Goal: Task Accomplishment & Management: Manage account settings

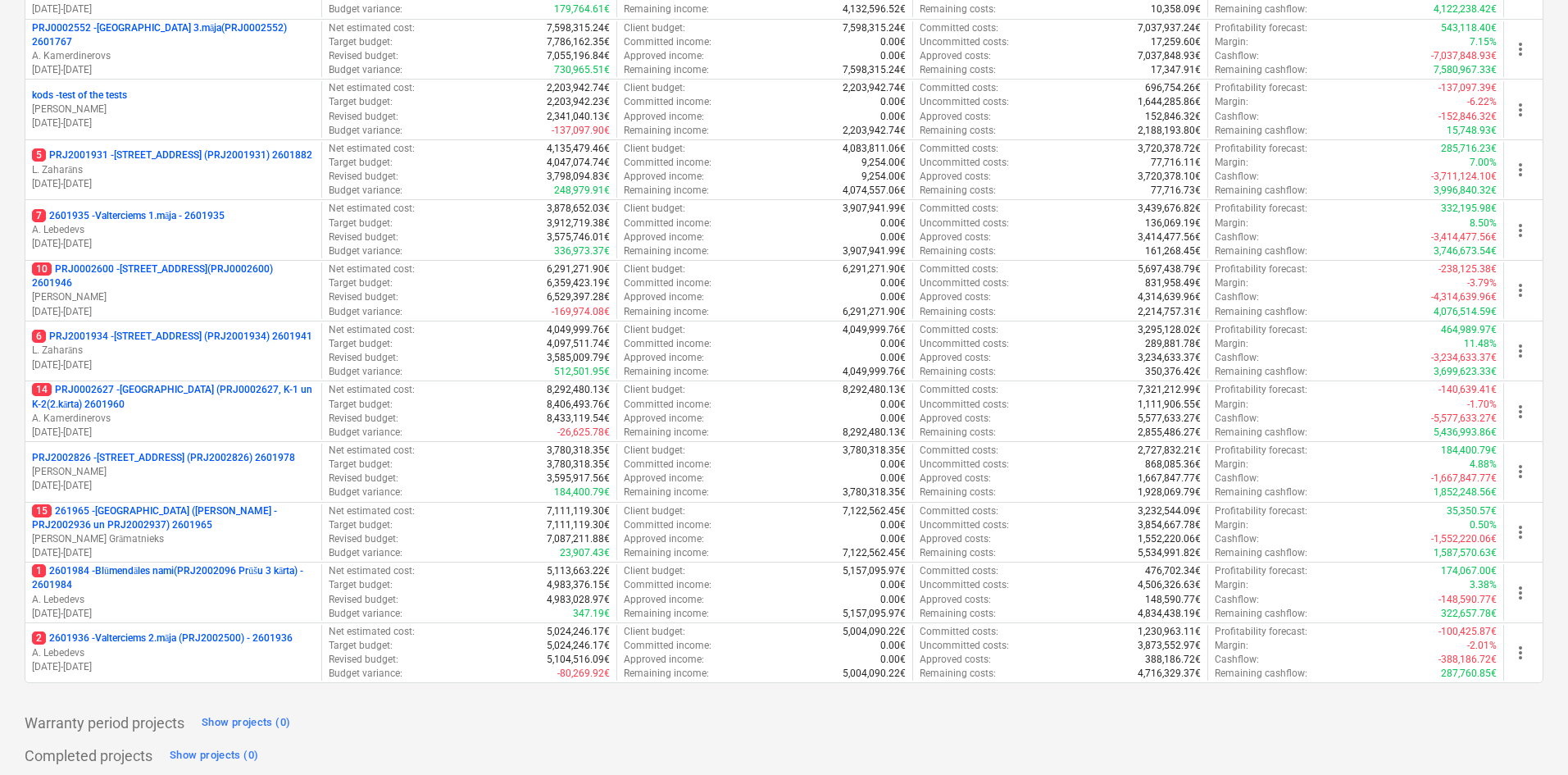
scroll to position [528, 0]
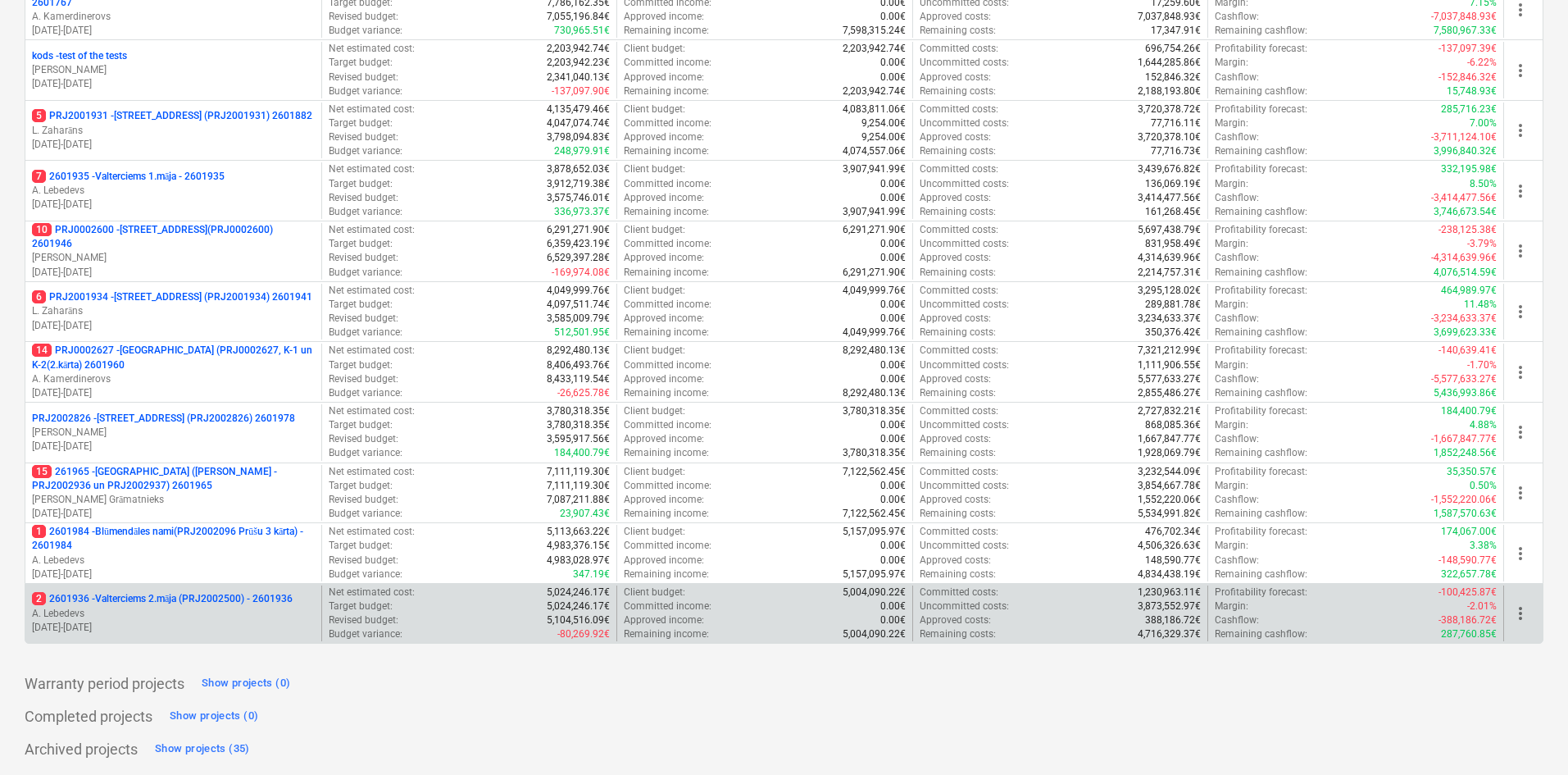
click at [135, 598] on p "2 2601936 - Valterciems 2.māja (PRJ2002500) - 2601936" at bounding box center [162, 599] width 260 height 14
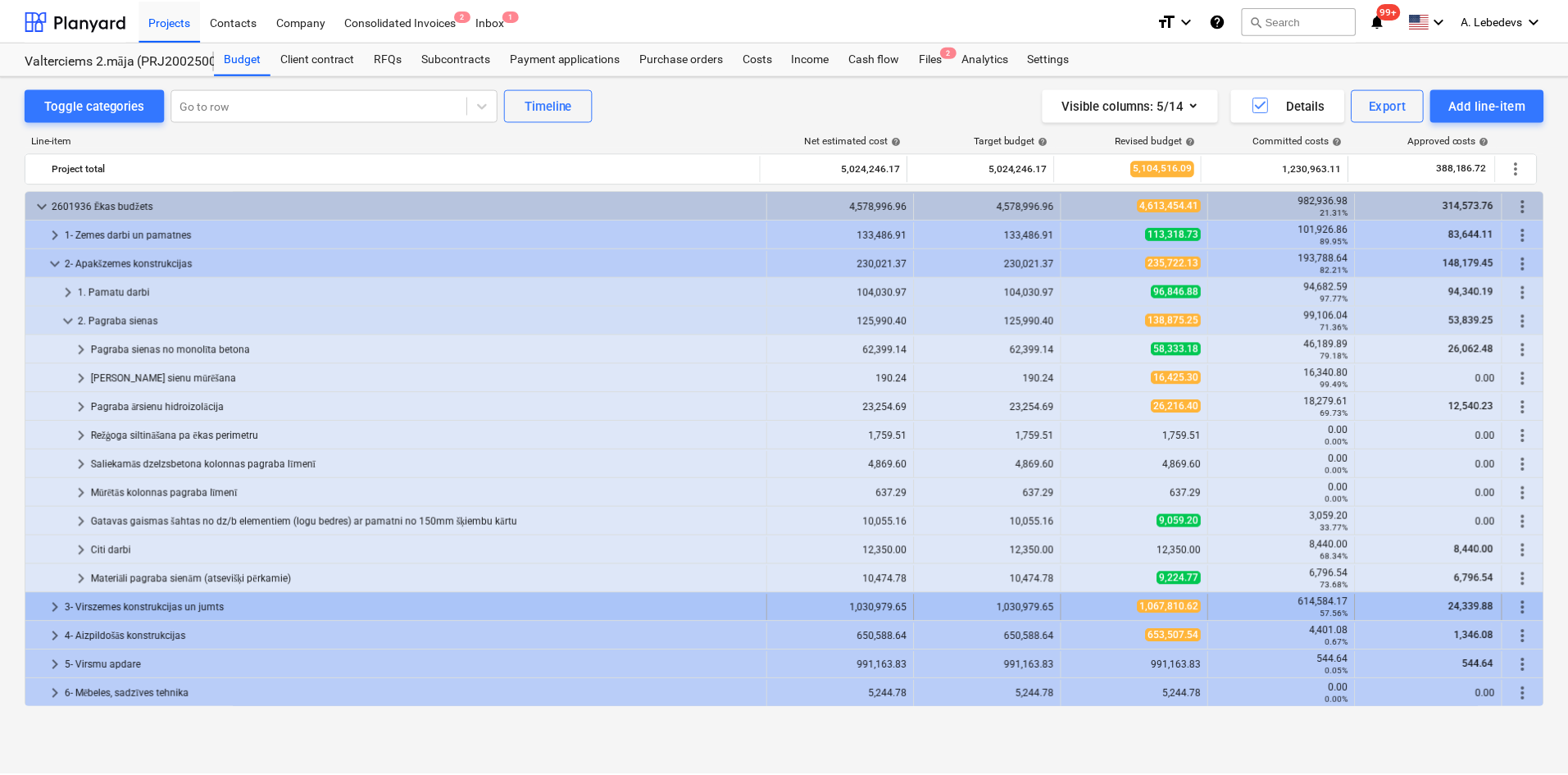
scroll to position [388, 0]
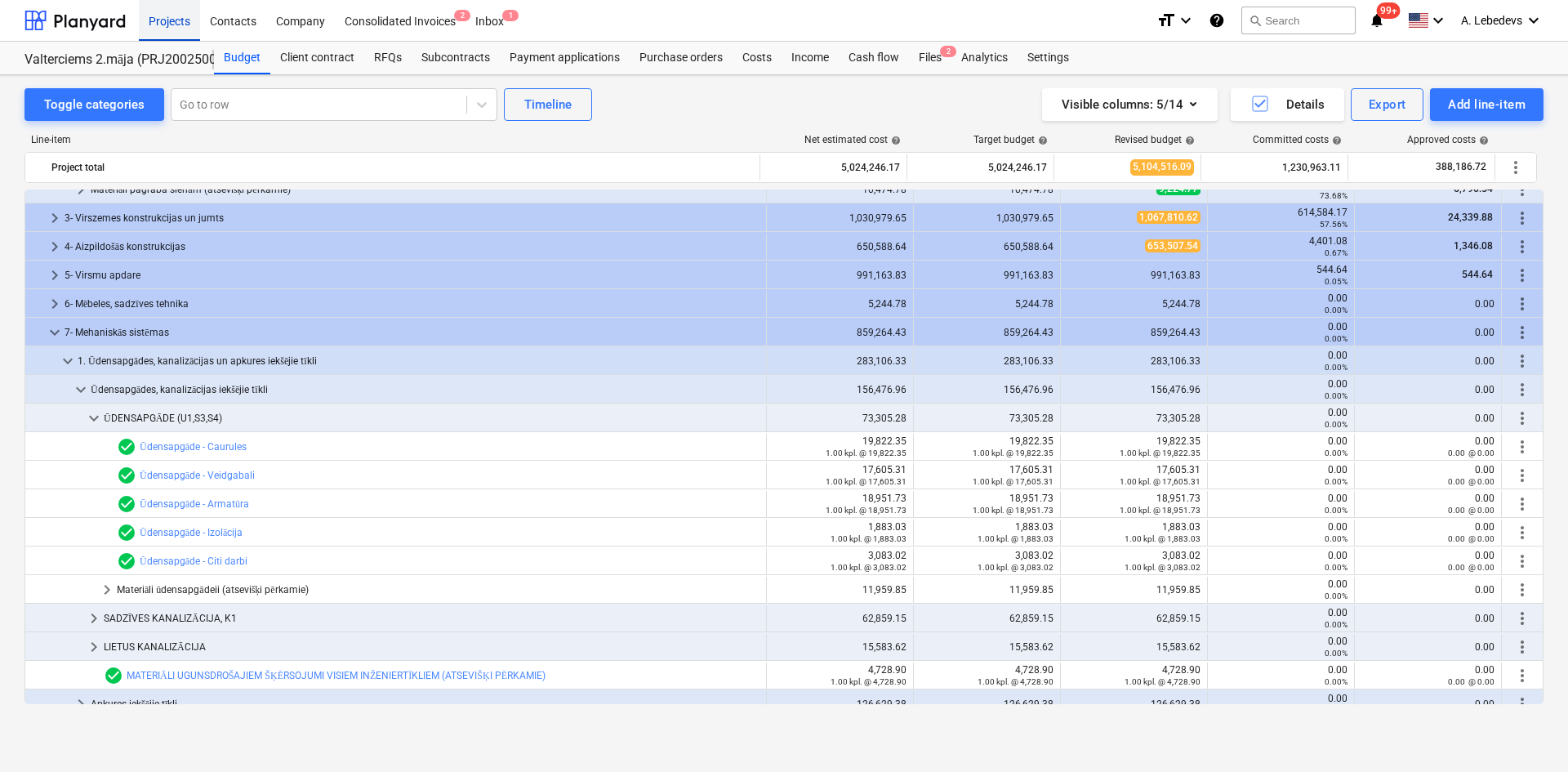
click at [171, 21] on div "Projects" at bounding box center [170, 20] width 61 height 42
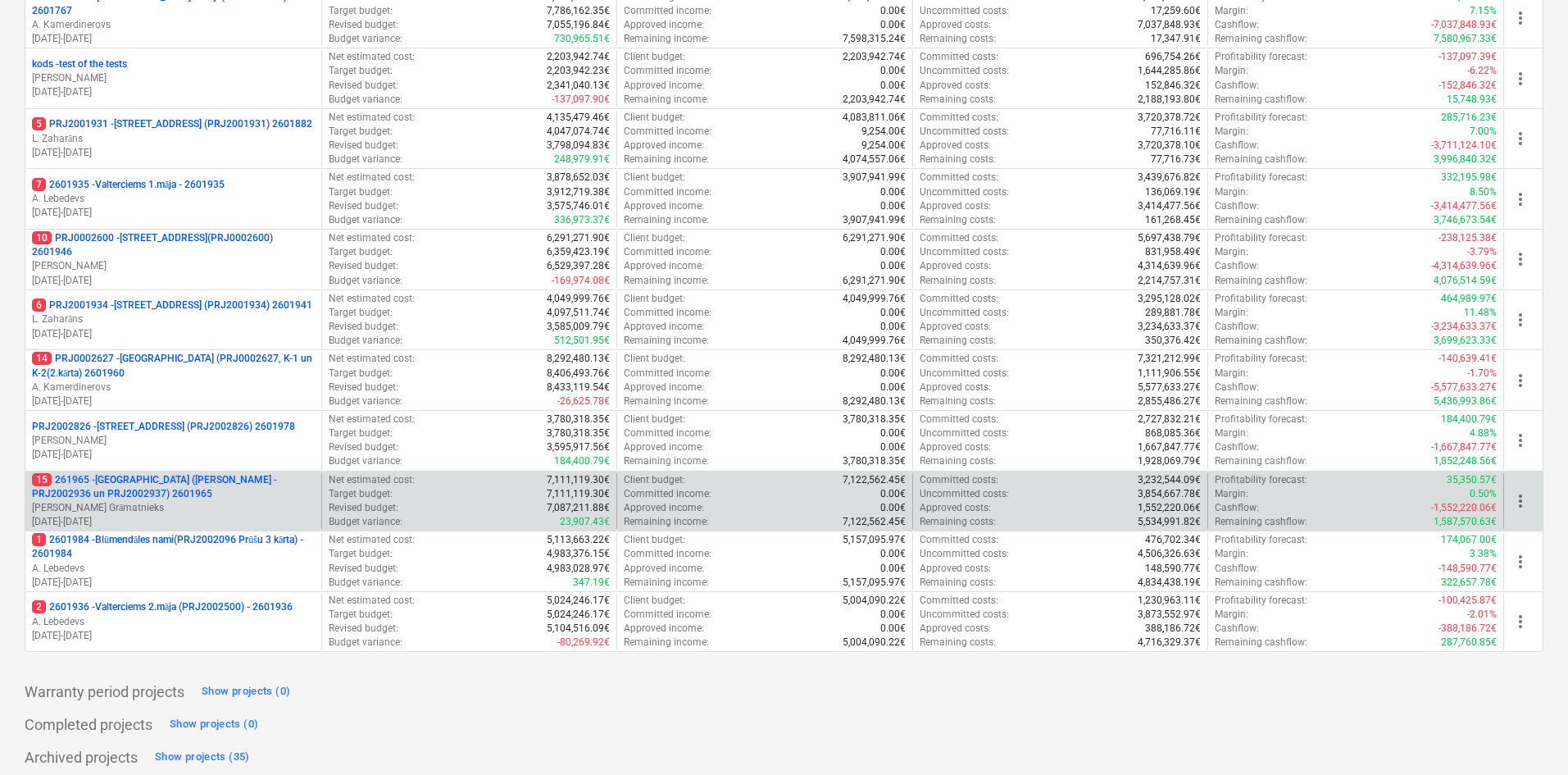
scroll to position [528, 0]
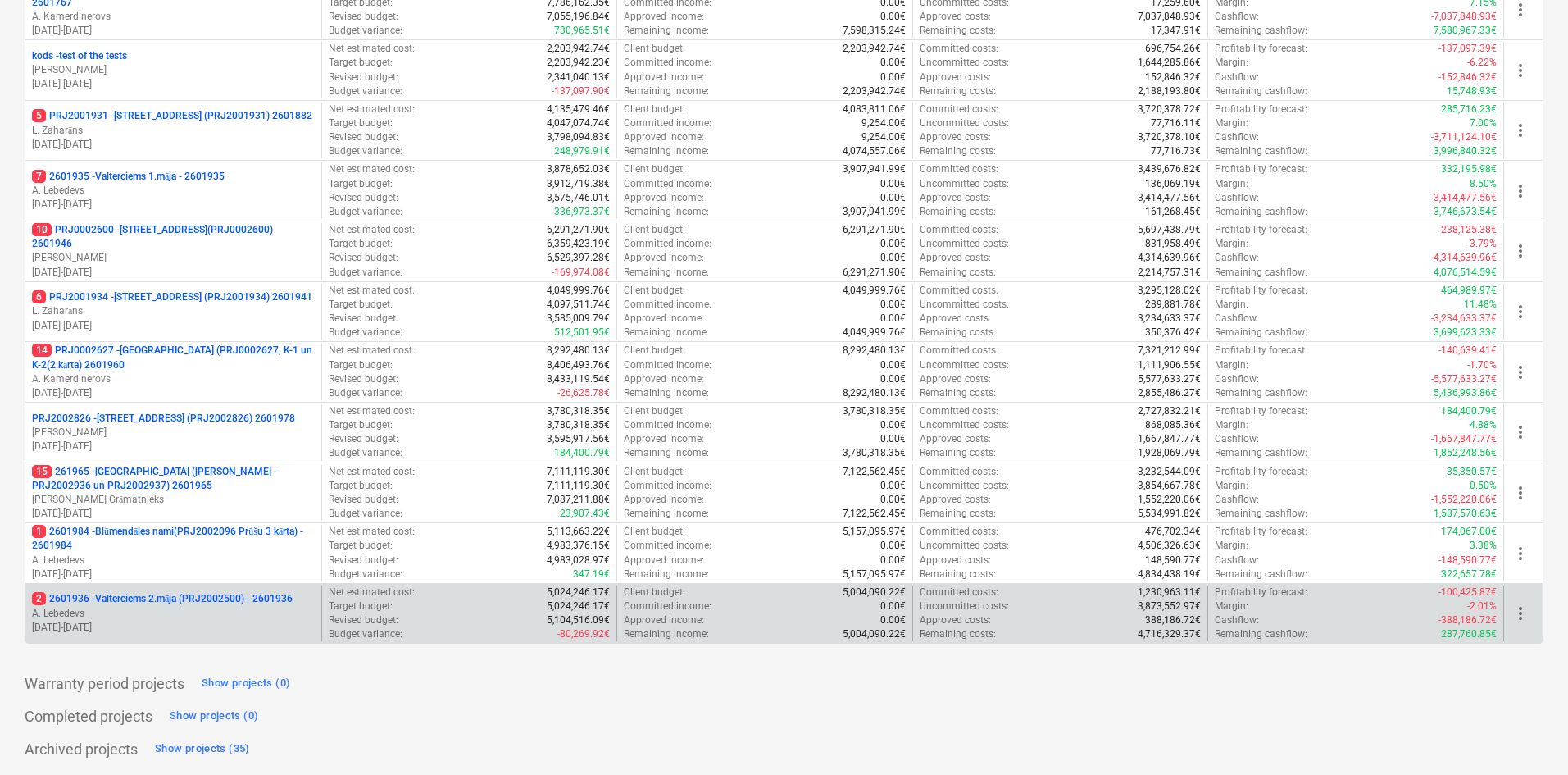
drag, startPoint x: 66, startPoint y: 597, endPoint x: 65, endPoint y: 609, distance: 12.0
click at [65, 609] on p "A. Lebedevs" at bounding box center [173, 614] width 283 height 14
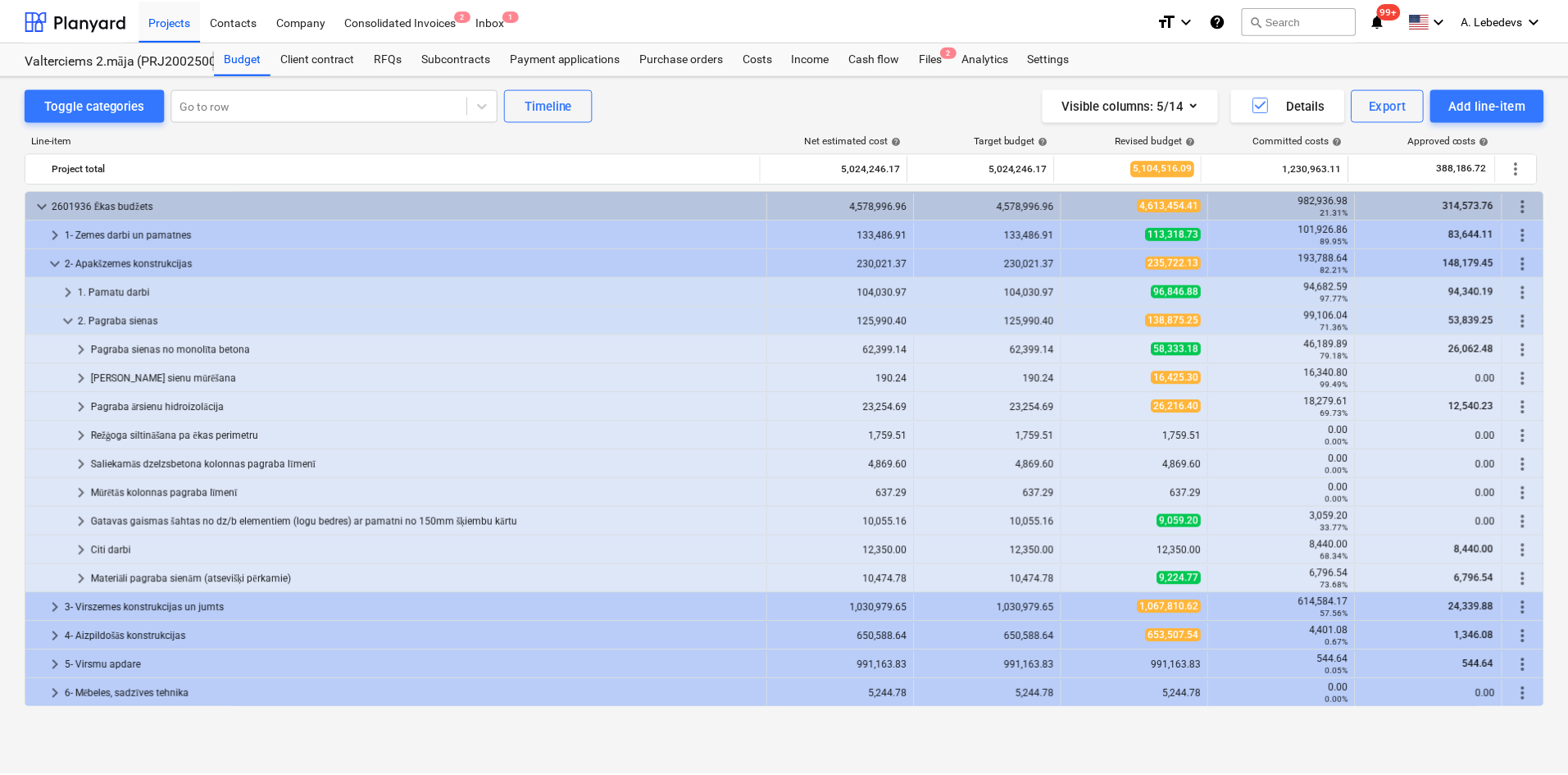
scroll to position [388, 0]
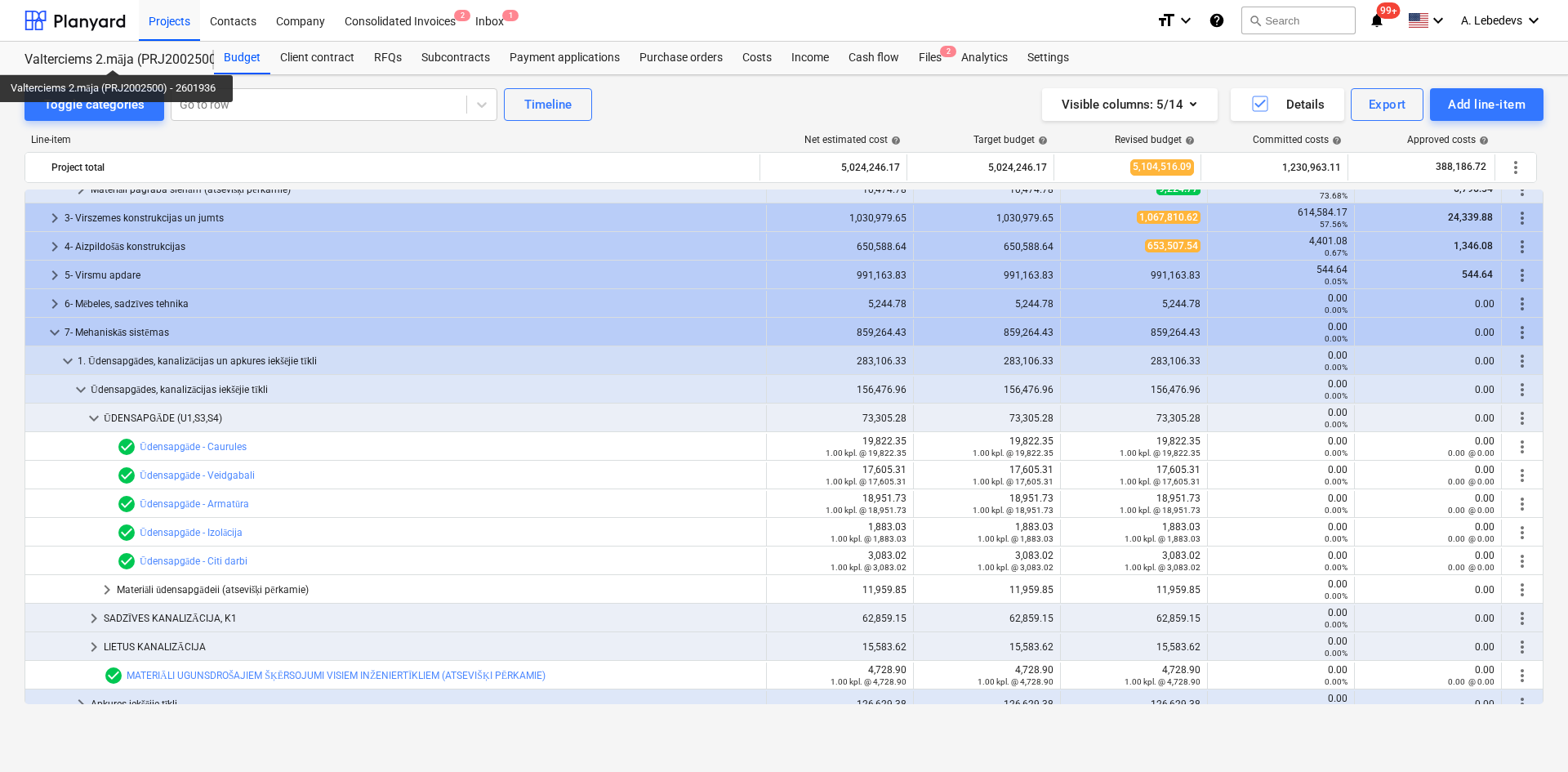
click at [116, 55] on div "Valterciems 2.māja (PRJ2002500) - 2601936" at bounding box center [109, 60] width 170 height 17
drag, startPoint x: 68, startPoint y: 58, endPoint x: 644, endPoint y: 102, distance: 577.7
drag, startPoint x: 644, startPoint y: 102, endPoint x: 1061, endPoint y: 56, distance: 419.5
click at [1061, 56] on div "Settings" at bounding box center [1049, 58] width 61 height 32
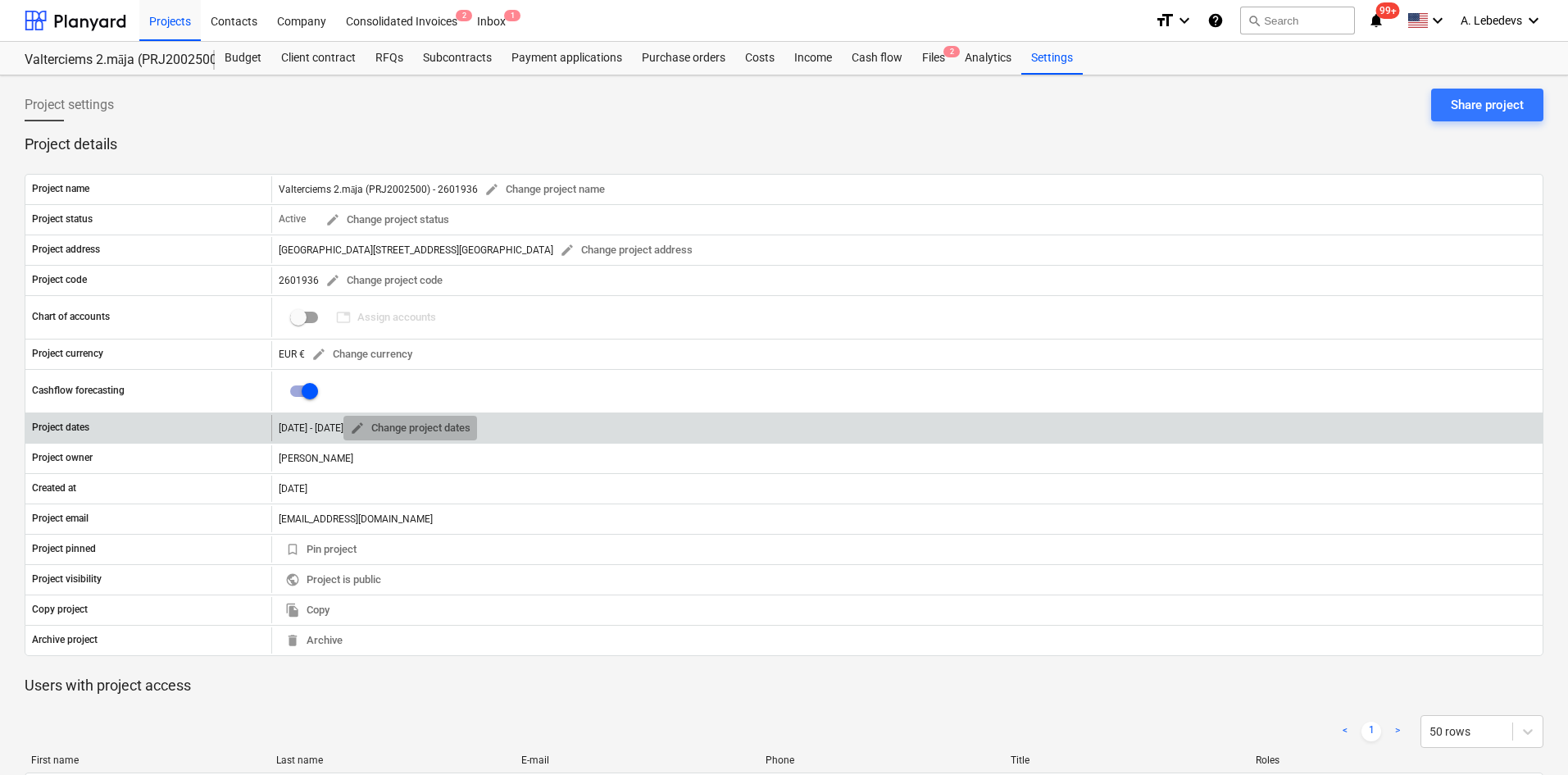
click at [440, 424] on span "edit Change project dates" at bounding box center [410, 429] width 121 height 19
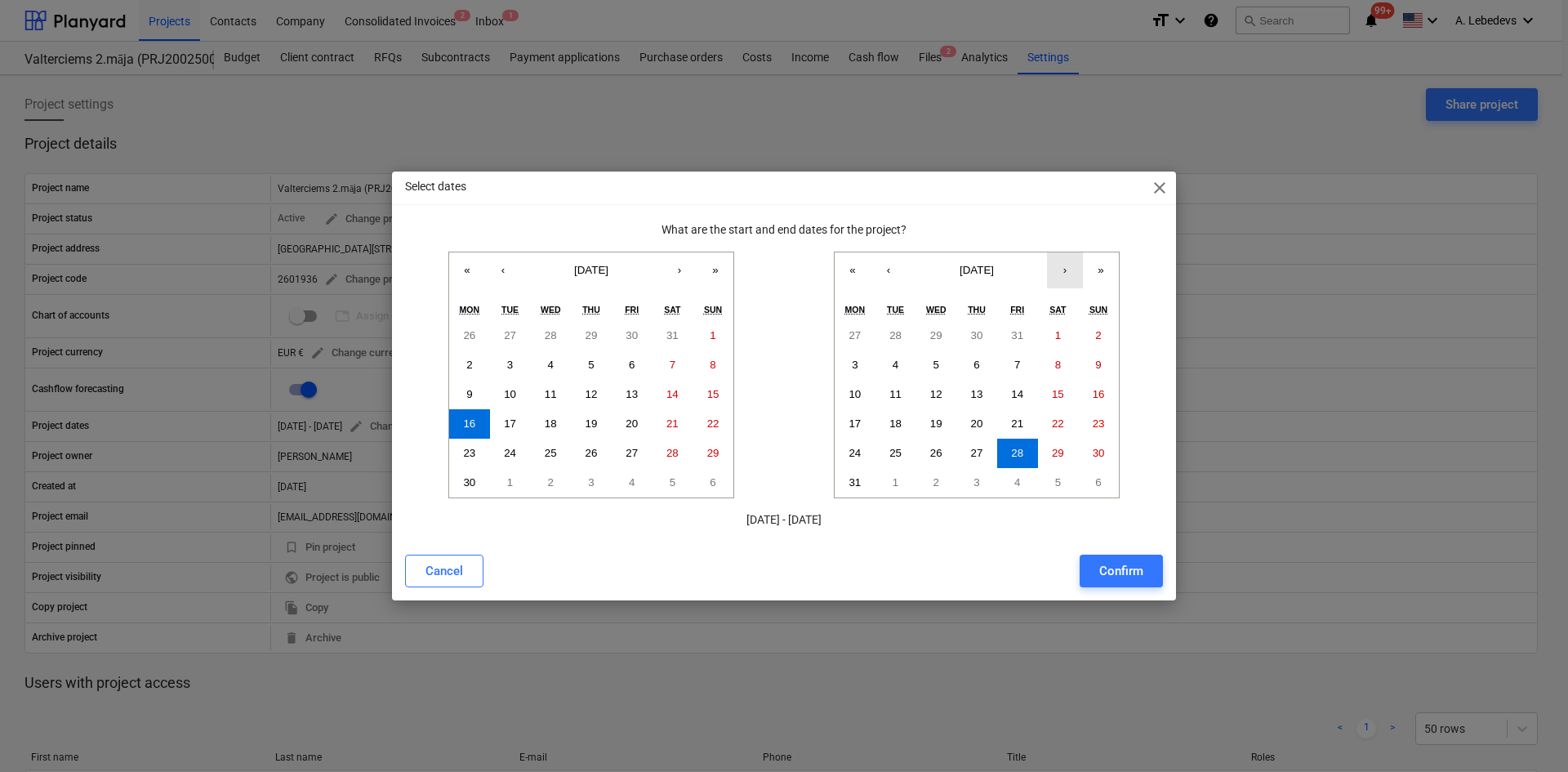
click at [1062, 270] on button "›" at bounding box center [1065, 271] width 36 height 36
click at [888, 264] on button "‹" at bounding box center [889, 271] width 36 height 36
click at [1062, 266] on button "›" at bounding box center [1065, 271] width 36 height 36
click at [936, 448] on abbr "28" at bounding box center [936, 453] width 12 height 12
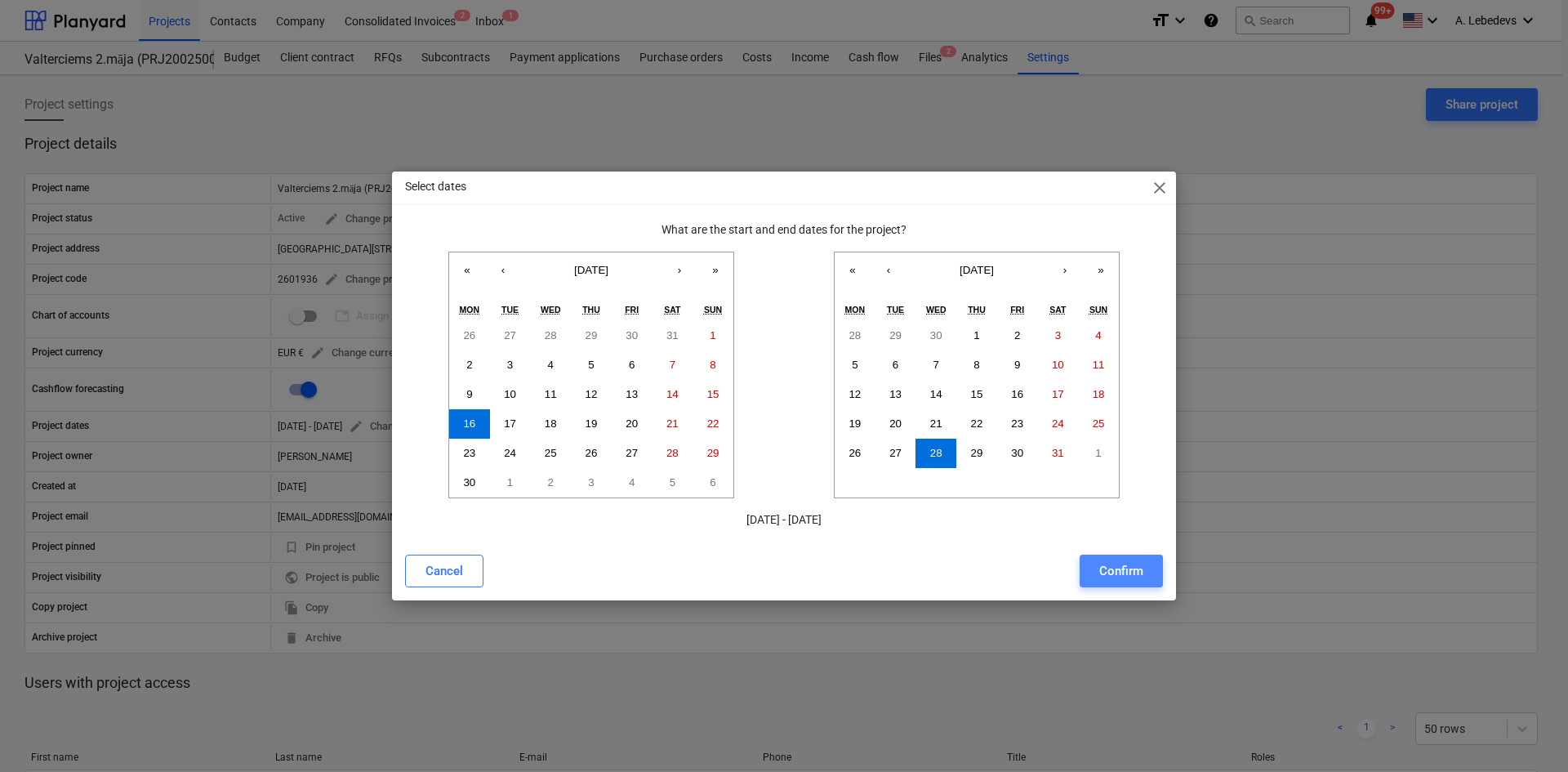
click at [1117, 575] on div "Confirm" at bounding box center [1121, 570] width 44 height 21
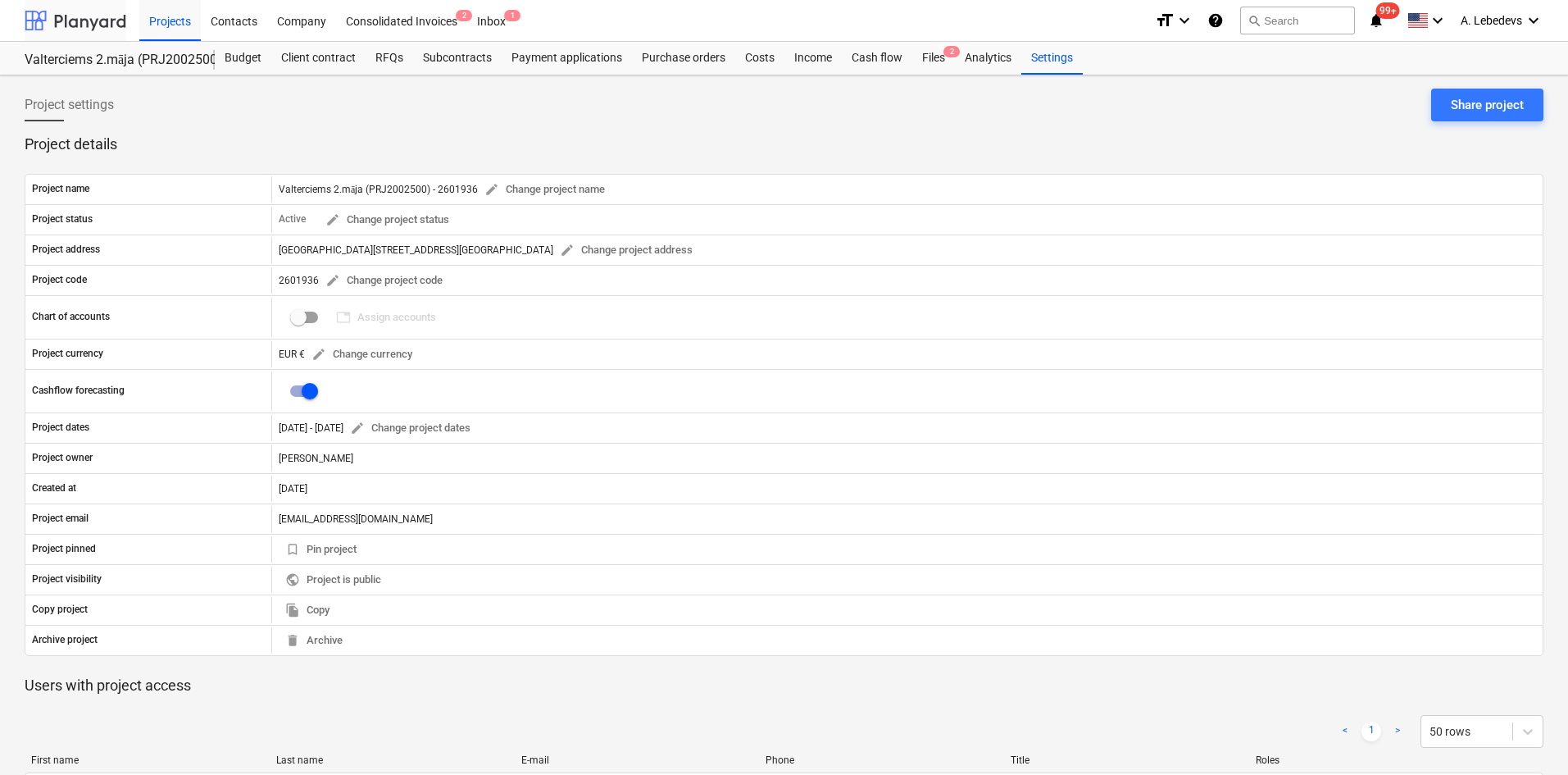
click at [58, 20] on div at bounding box center [75, 21] width 102 height 41
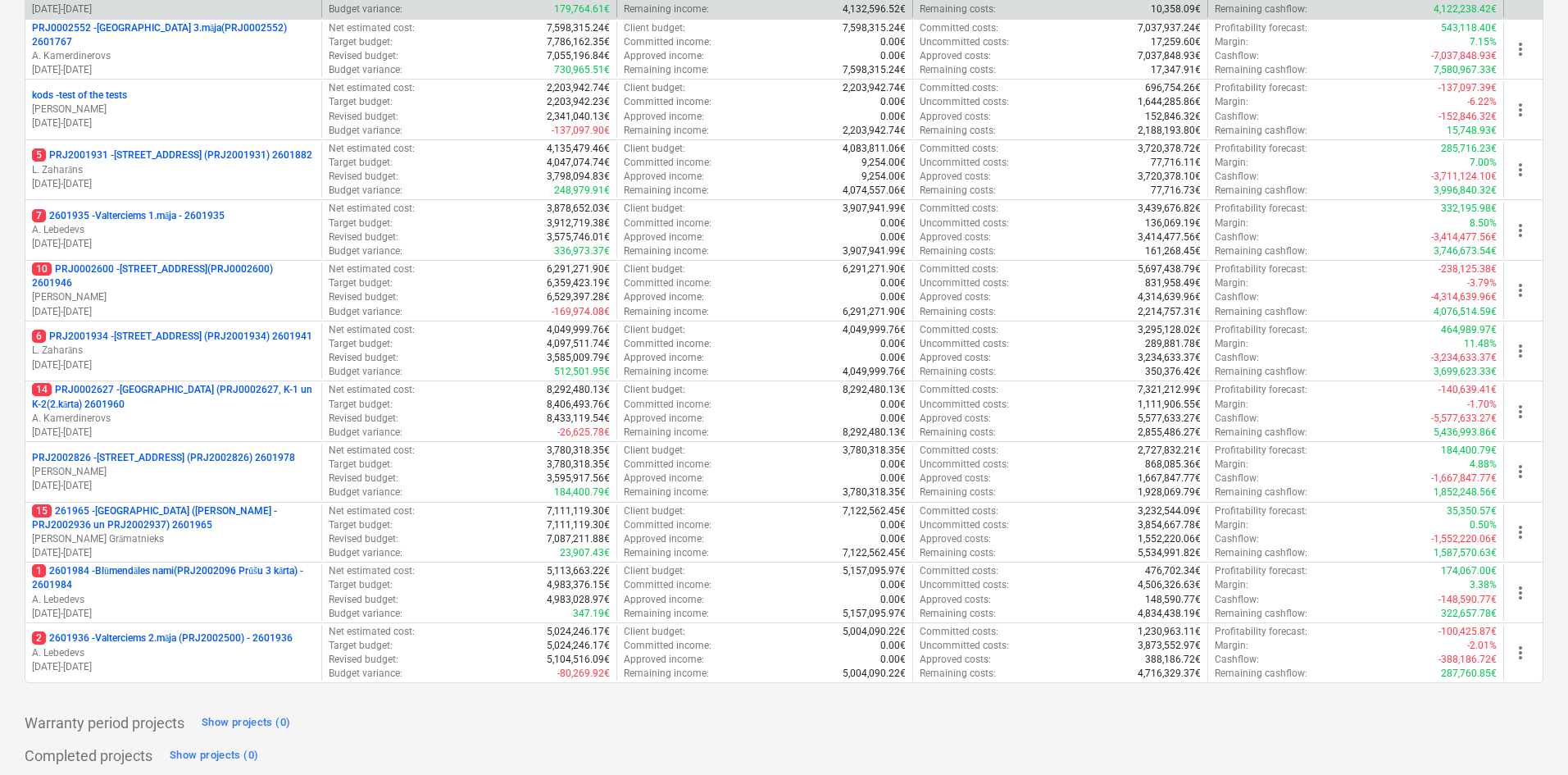
scroll to position [528, 0]
